Goal: Check status

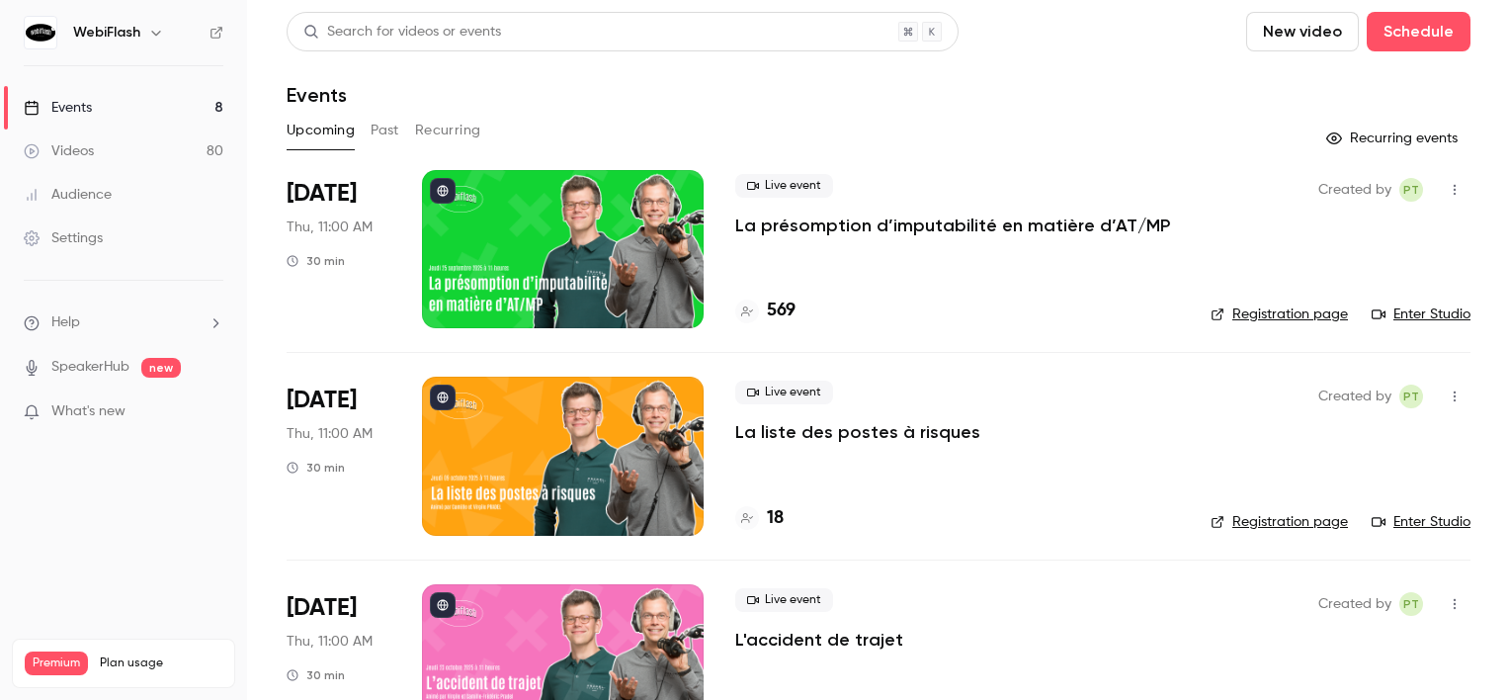
click at [590, 220] on div at bounding box center [563, 249] width 282 height 158
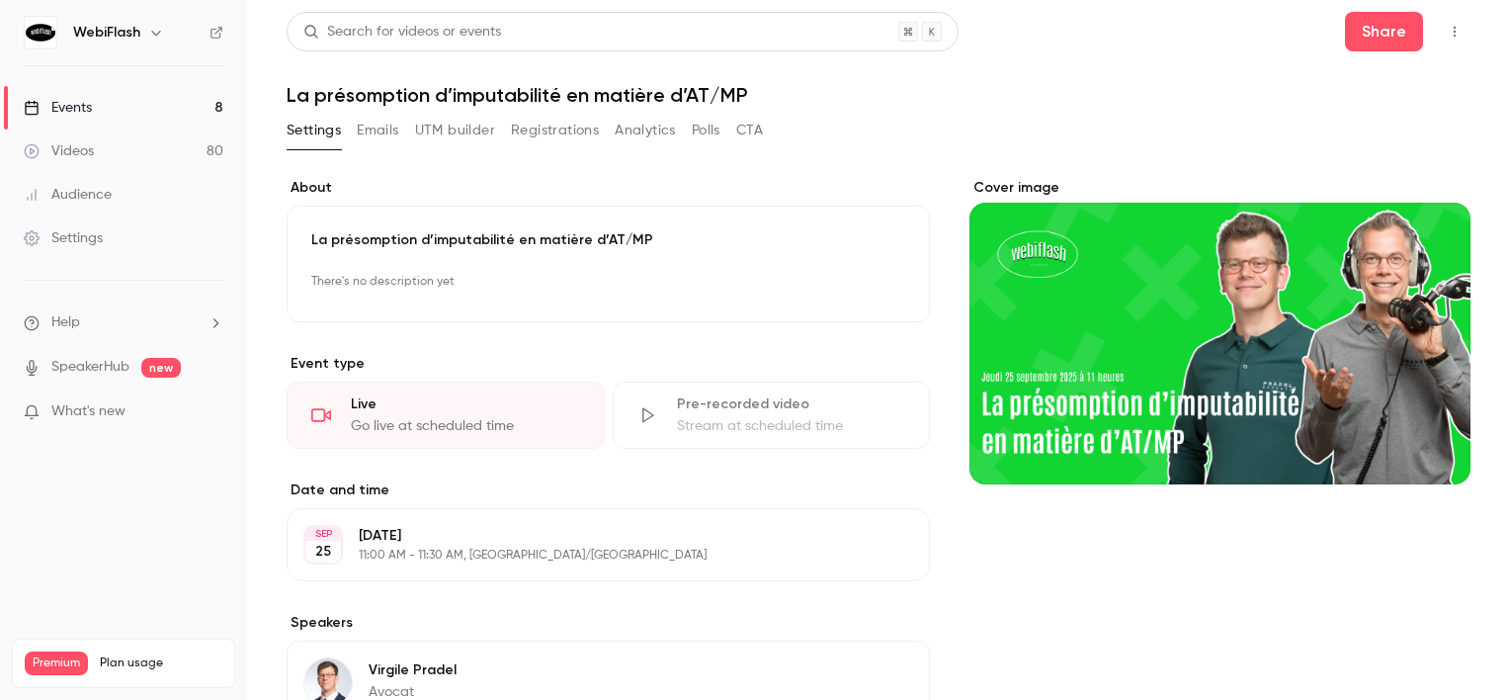
click at [538, 136] on button "Registrations" at bounding box center [555, 131] width 88 height 32
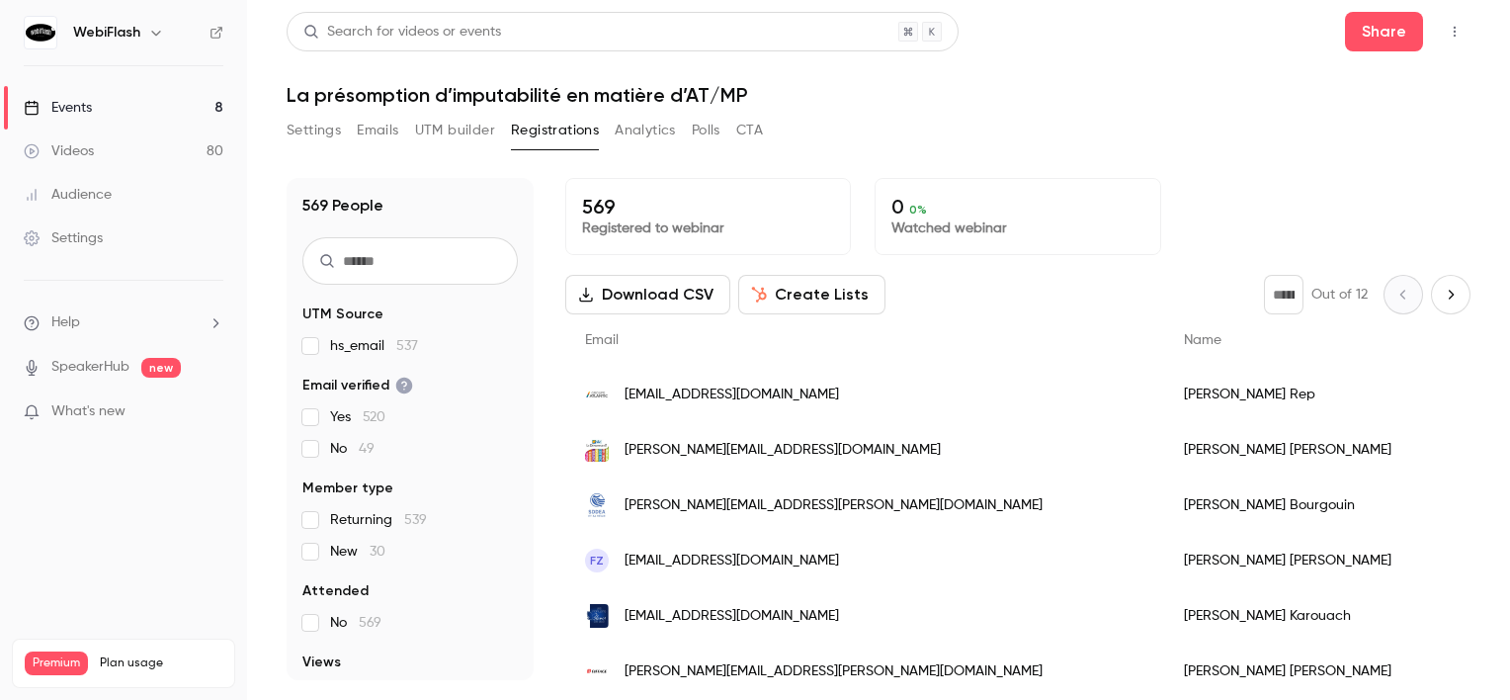
click at [1443, 290] on icon "Next page" at bounding box center [1451, 295] width 22 height 16
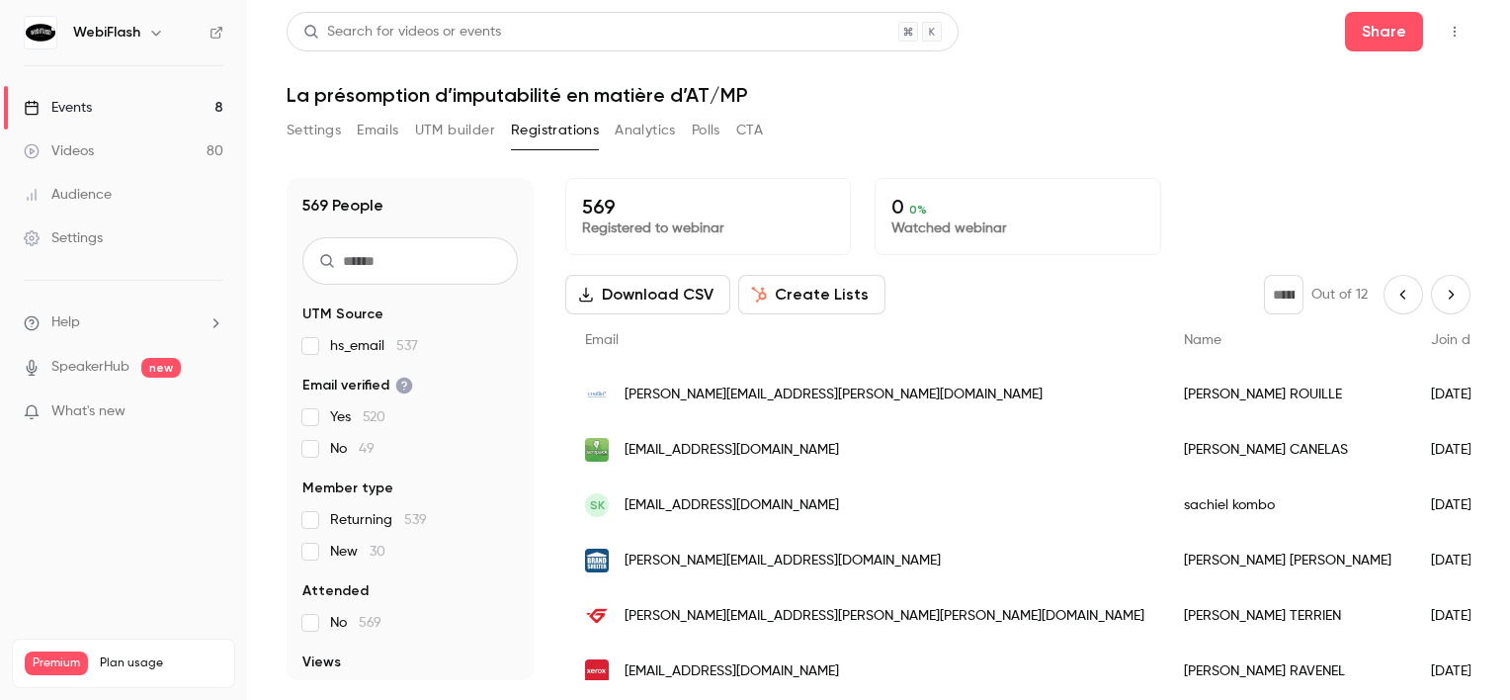
click at [1440, 295] on icon "Next page" at bounding box center [1451, 295] width 22 height 16
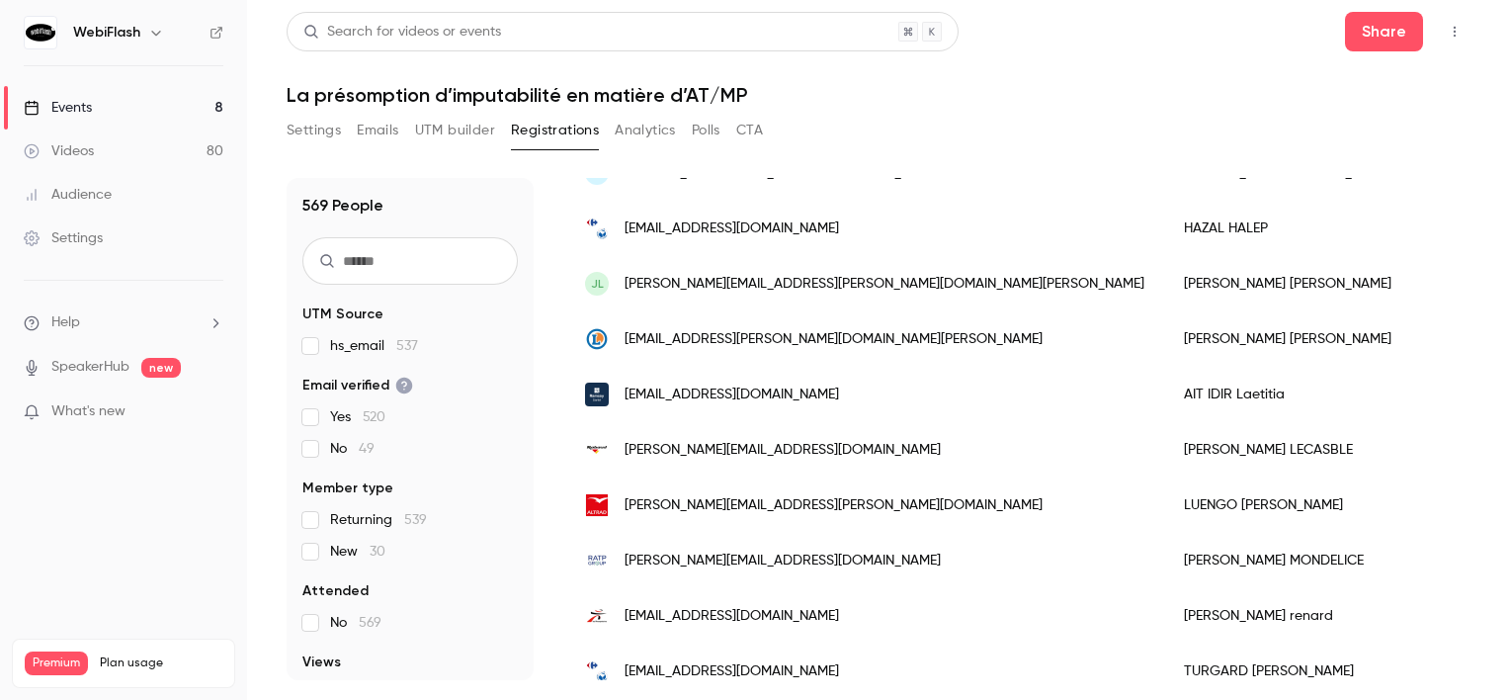
scroll to position [2467, 0]
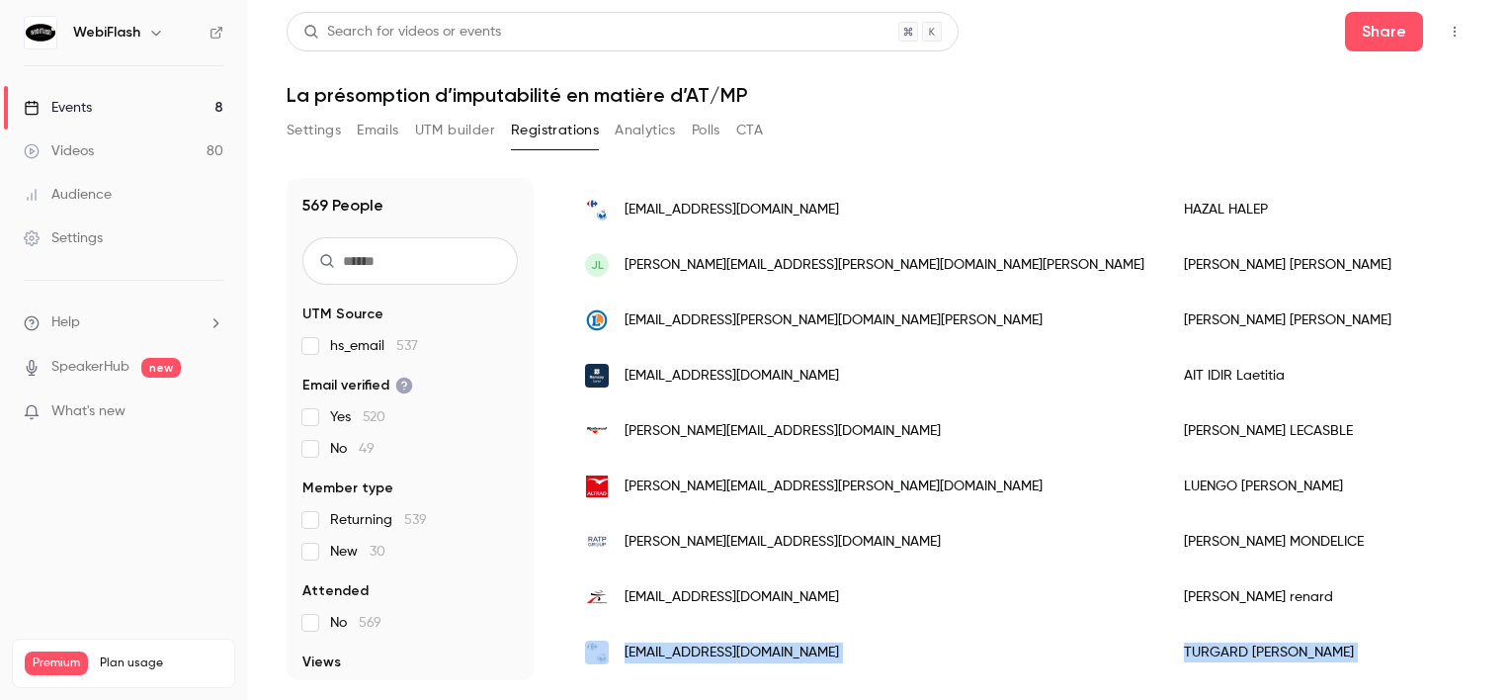
drag, startPoint x: 1471, startPoint y: 624, endPoint x: 1466, endPoint y: 601, distance: 24.2
click at [1466, 601] on main "Search for videos or events Share La présomption d’imputabilité en matière d’AT…" at bounding box center [878, 350] width 1263 height 700
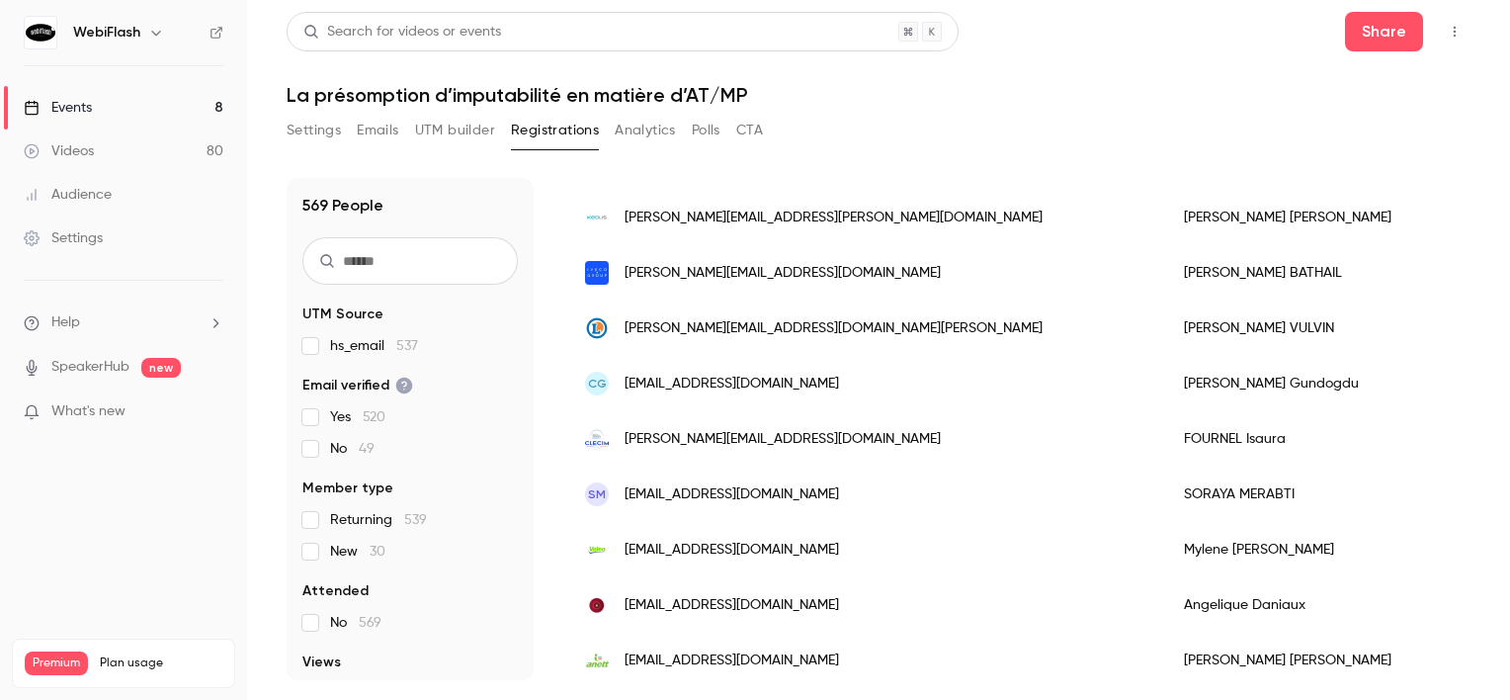
scroll to position [0, 0]
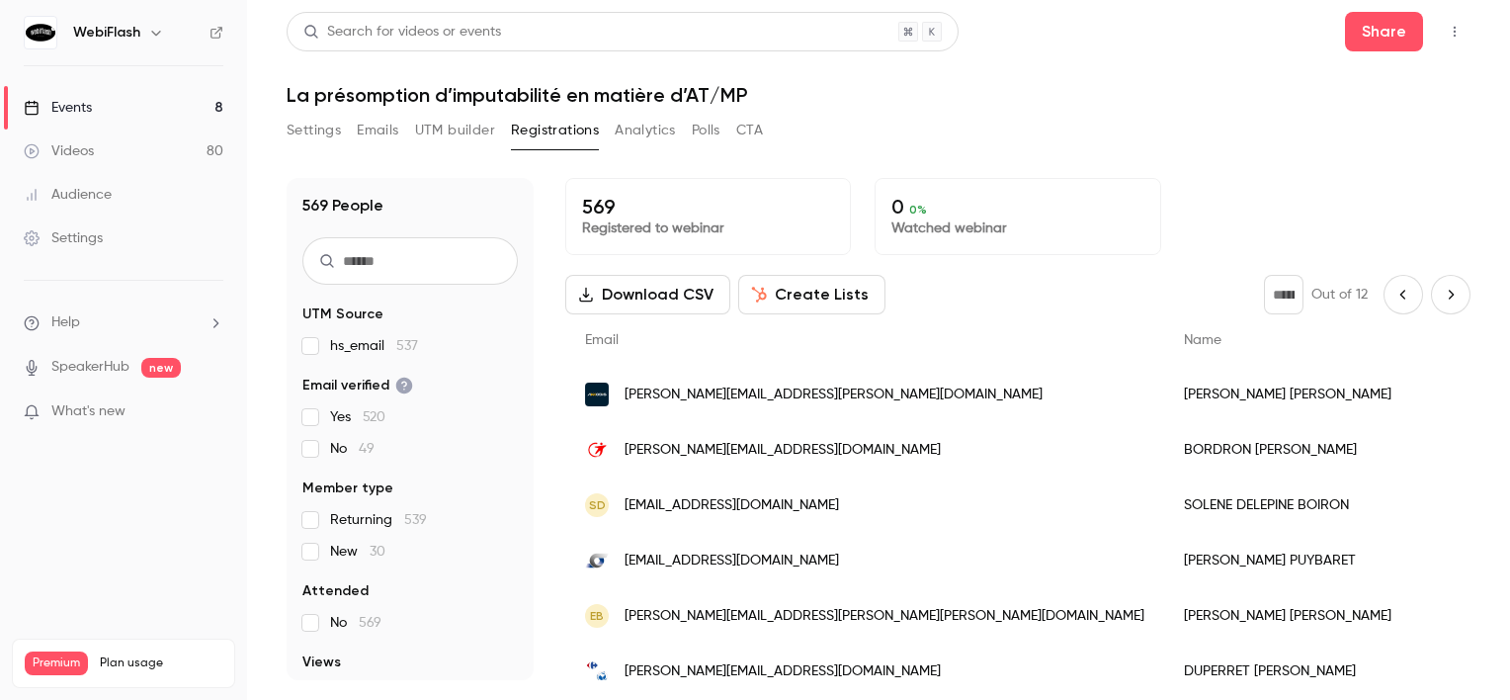
click at [1439, 265] on div "569 Registered to webinar 0 0 % Watched webinar Download CSV Create Lists * Out…" at bounding box center [1017, 429] width 905 height 502
click at [1440, 289] on icon "Next page" at bounding box center [1451, 295] width 22 height 16
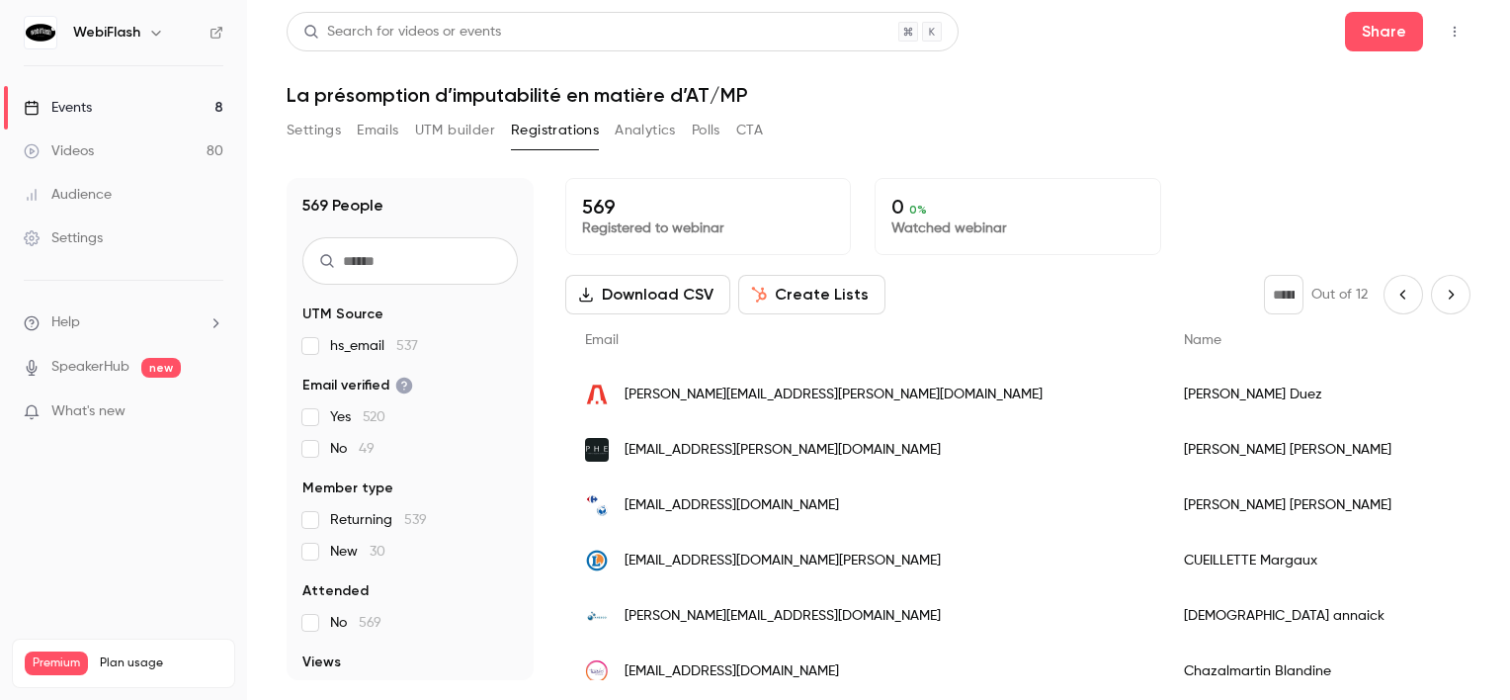
click at [1449, 287] on button "Next page" at bounding box center [1451, 295] width 40 height 40
type input "*"
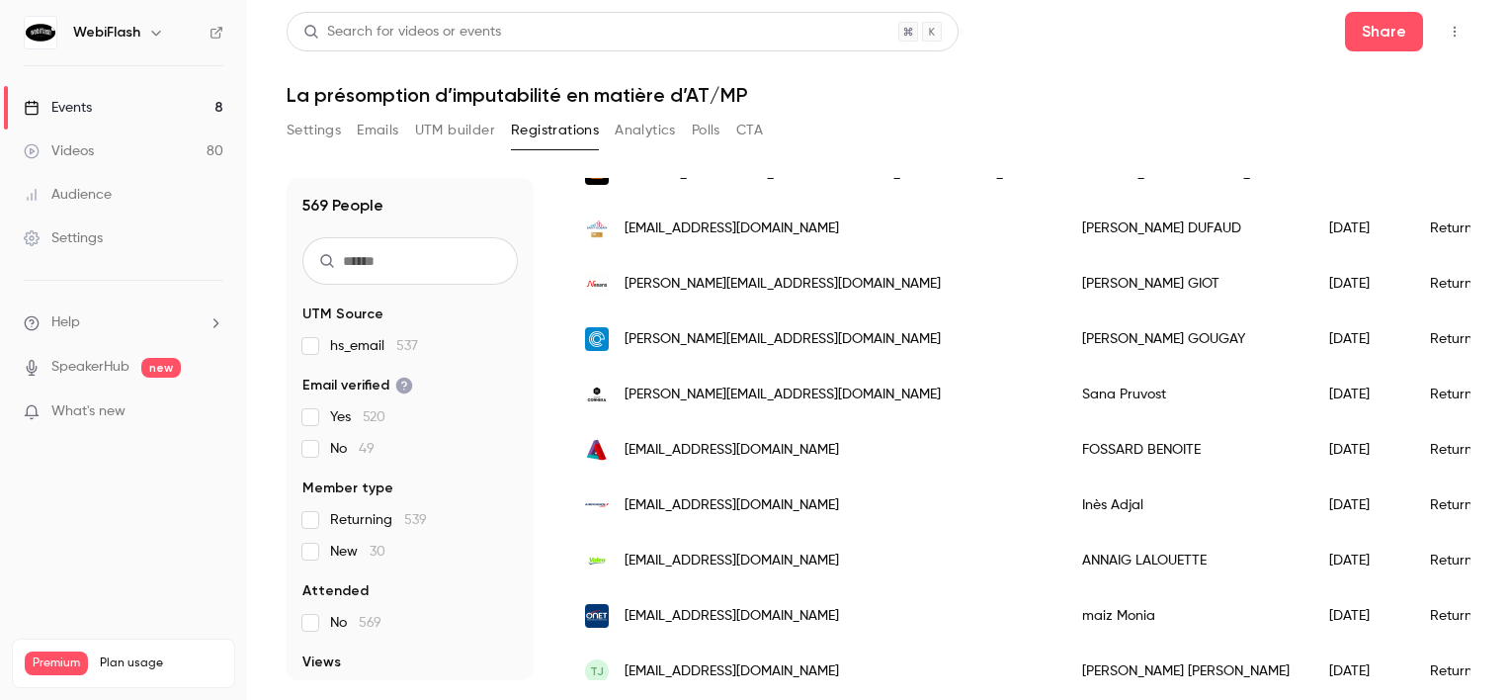
scroll to position [2467, 0]
